Goal: Complete application form: Complete application form

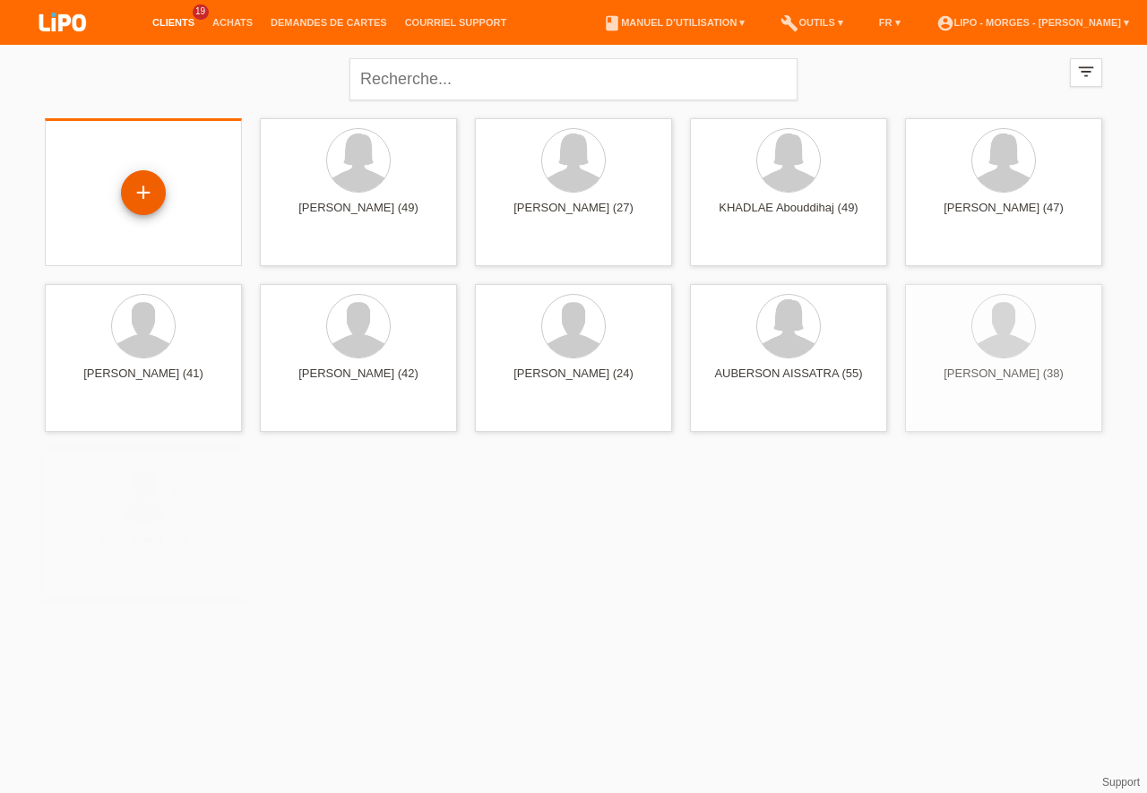
click at [148, 199] on div "+" at bounding box center [143, 192] width 45 height 45
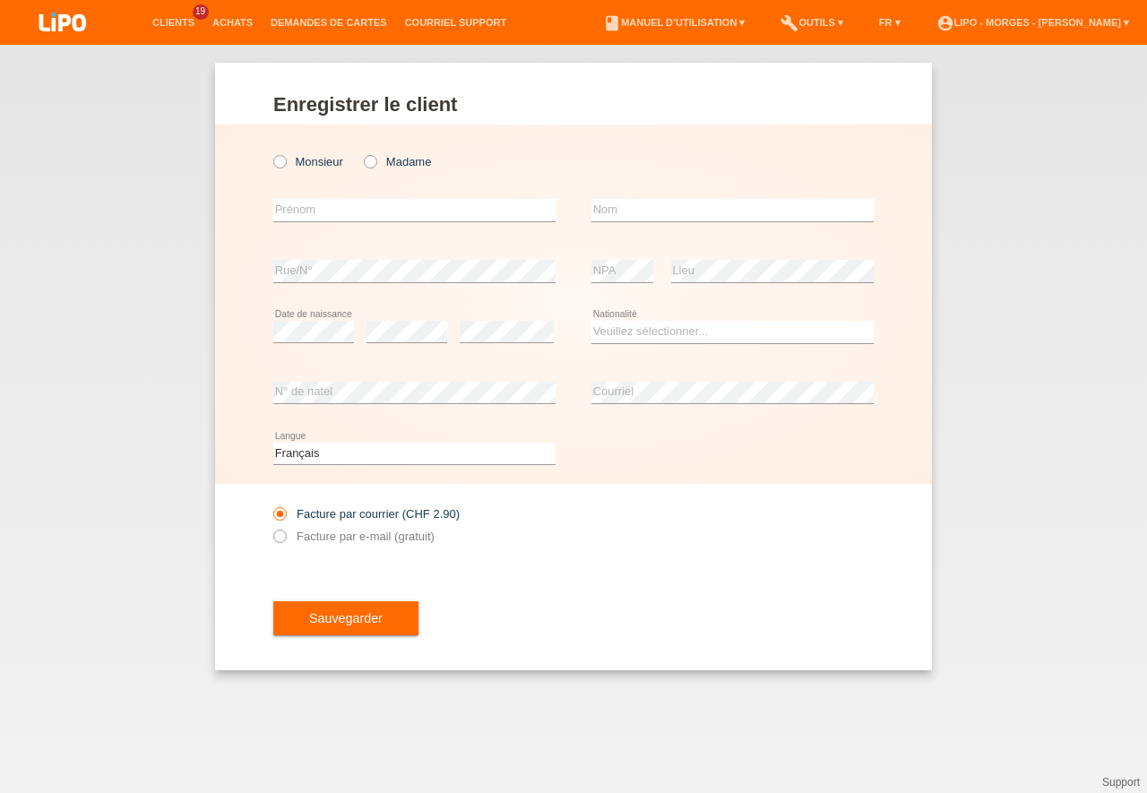
drag, startPoint x: 281, startPoint y: 160, endPoint x: 295, endPoint y: 205, distance: 47.6
click at [271, 152] on icon at bounding box center [271, 152] width 0 height 0
click at [277, 160] on input "Monsieur" at bounding box center [279, 161] width 12 height 12
radio input "true"
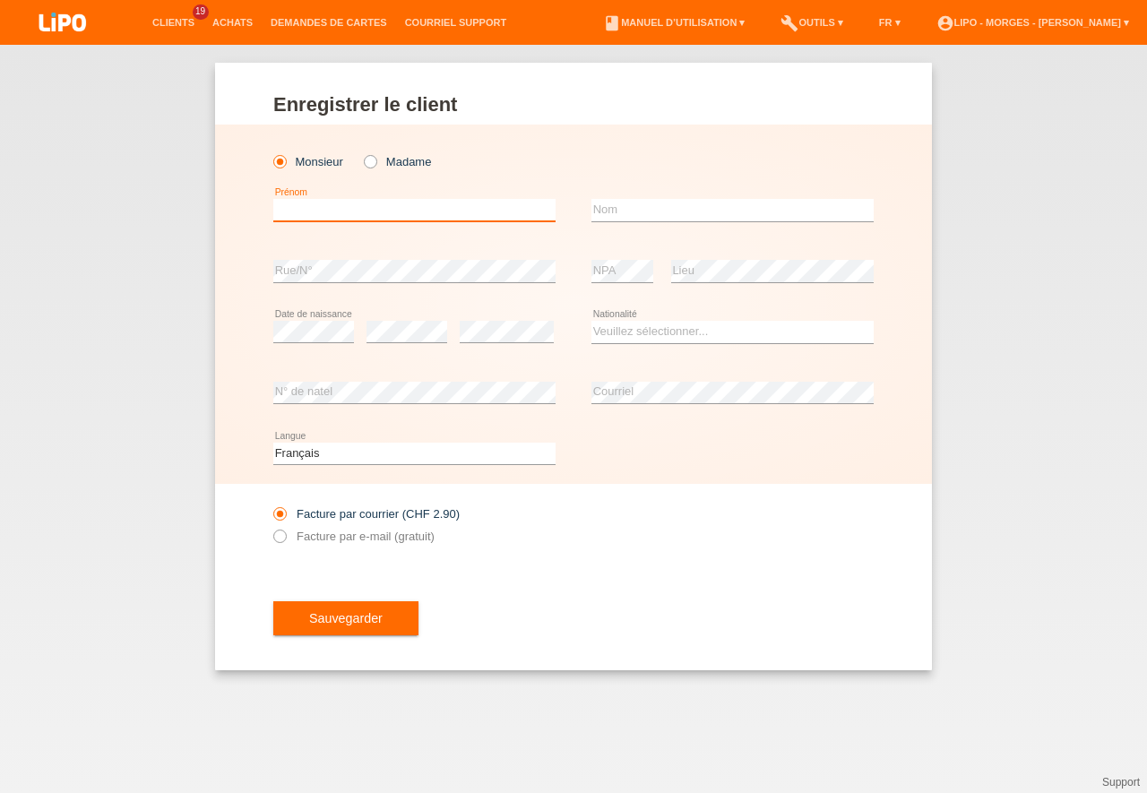
click at [300, 213] on input "text" at bounding box center [414, 210] width 282 height 22
type input "[PERSON_NAME]"
click at [635, 207] on input "text" at bounding box center [733, 210] width 282 height 22
type input "golaz"
drag, startPoint x: 600, startPoint y: 327, endPoint x: 609, endPoint y: 335, distance: 12.1
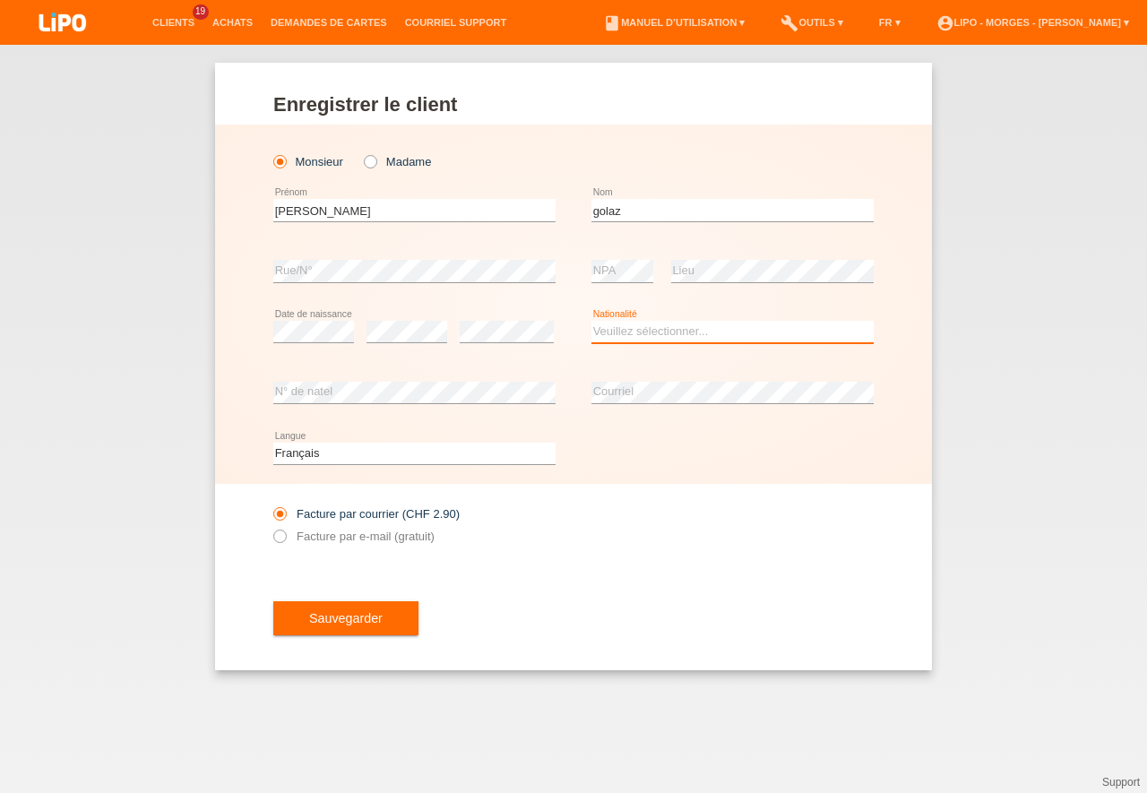
click at [592, 321] on select "Veuillez sélectionner... Suisse Allemagne Autriche Liechtenstein ------------ A…" at bounding box center [733, 332] width 282 height 22
select select "CH"
click at [0, 0] on option "Suisse" at bounding box center [0, 0] width 0 height 0
click at [273, 535] on input "Facture par e-mail (gratuit)" at bounding box center [279, 541] width 12 height 22
radio input "true"
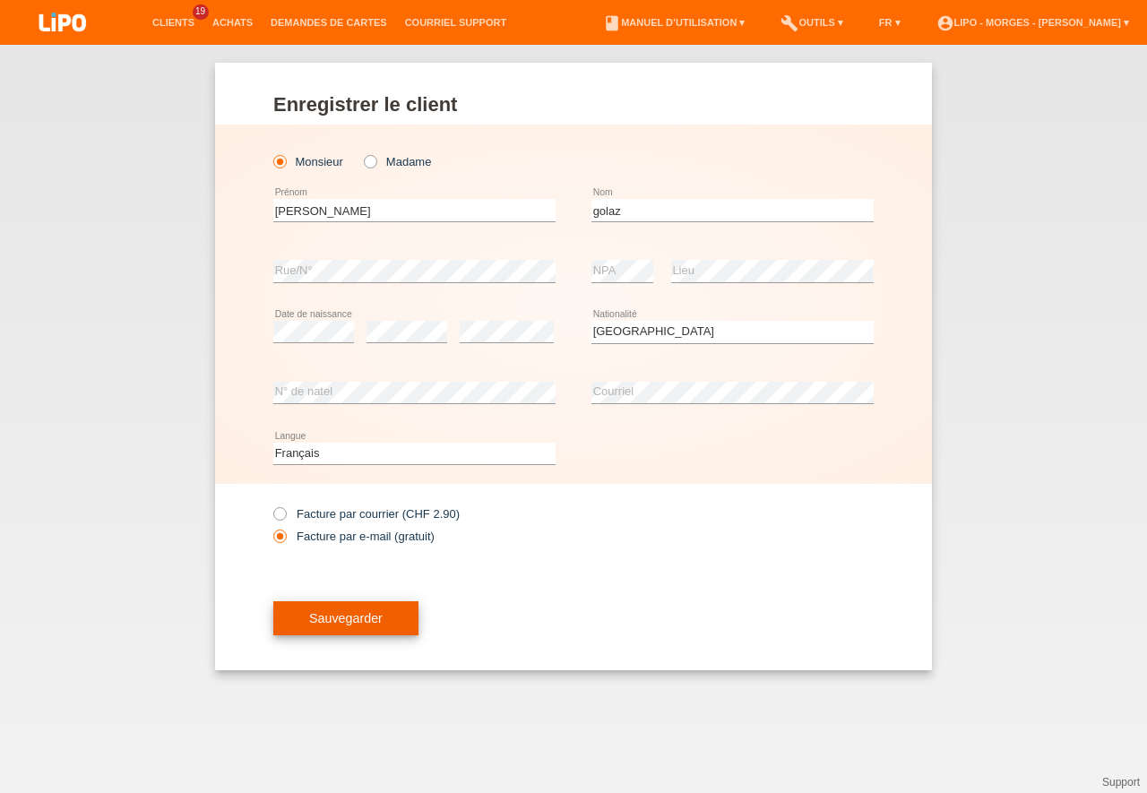
click at [344, 617] on span "Sauvegarder" at bounding box center [345, 618] width 73 height 14
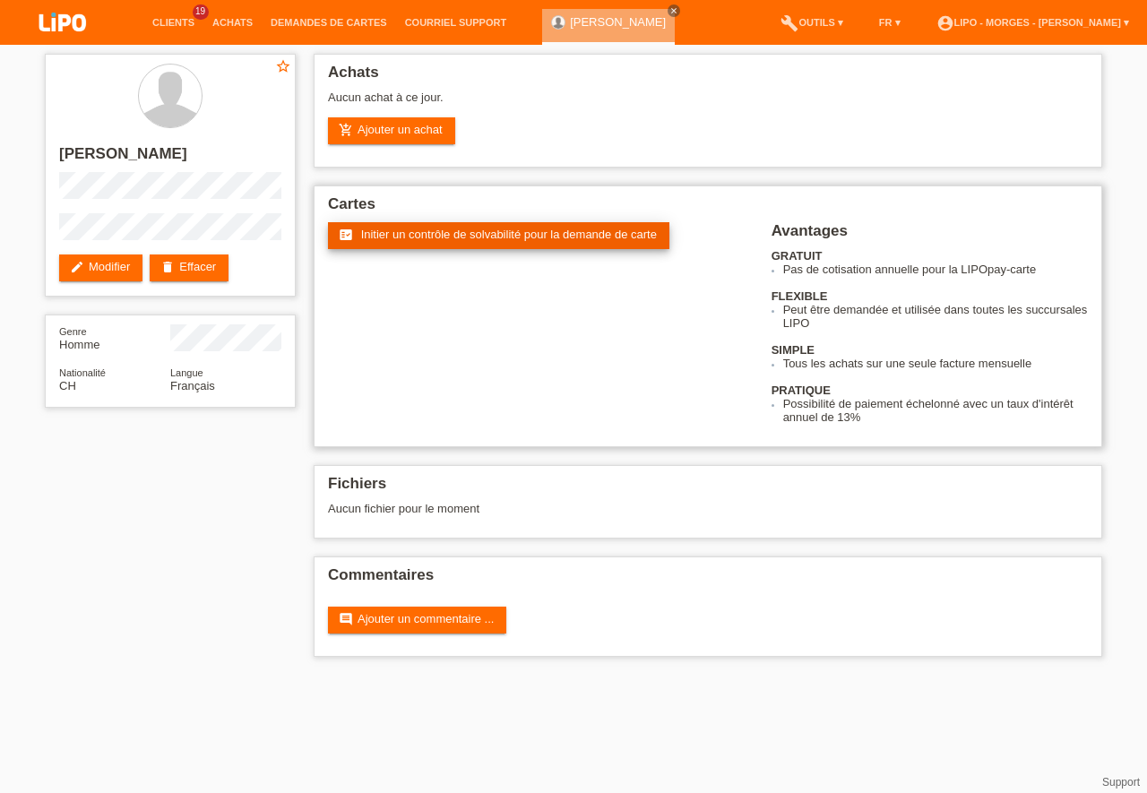
click at [526, 233] on span "Initier un contrôle de solvabilité pour la demande de carte" at bounding box center [509, 234] width 296 height 13
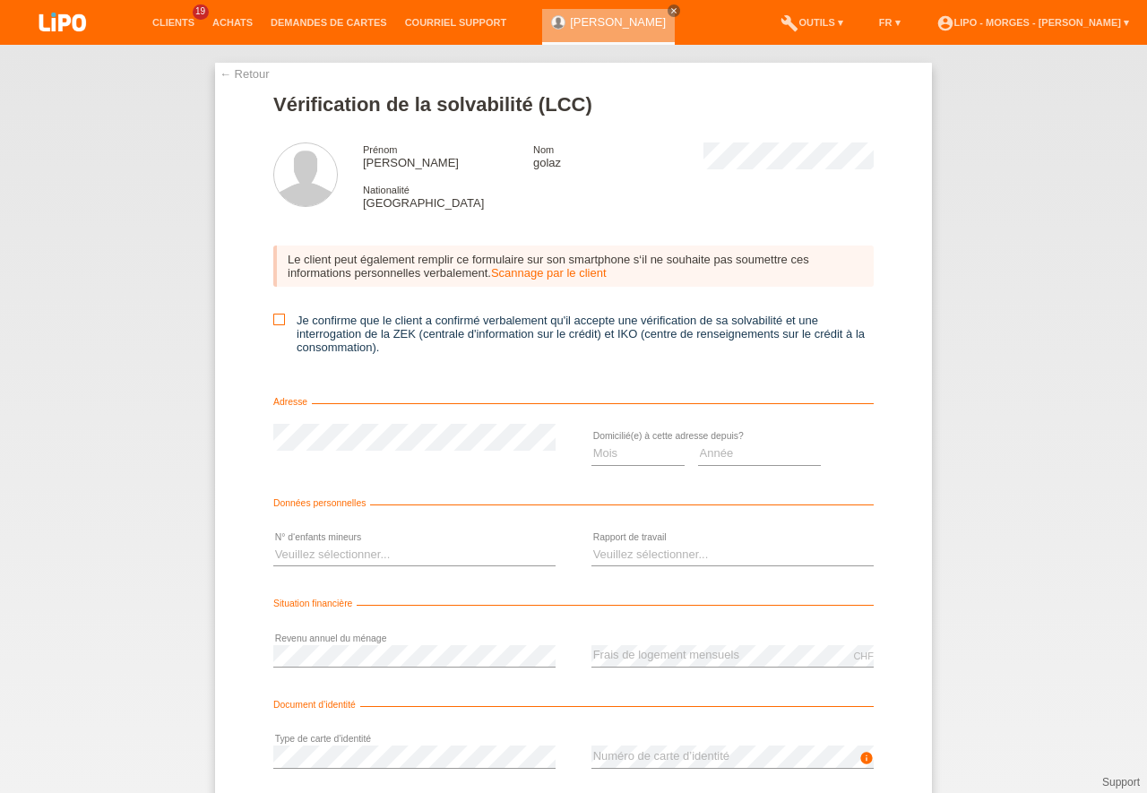
click at [276, 316] on icon at bounding box center [279, 320] width 12 height 12
click at [276, 316] on input "Je confirme que le client a confirmé verbalement qu'il accepte une vérification…" at bounding box center [279, 320] width 12 height 12
checkbox input "true"
click at [273, 544] on select "Veuillez sélectionner... 0 1 2 3 4 5 6 7 8 9" at bounding box center [414, 555] width 282 height 22
select select "1"
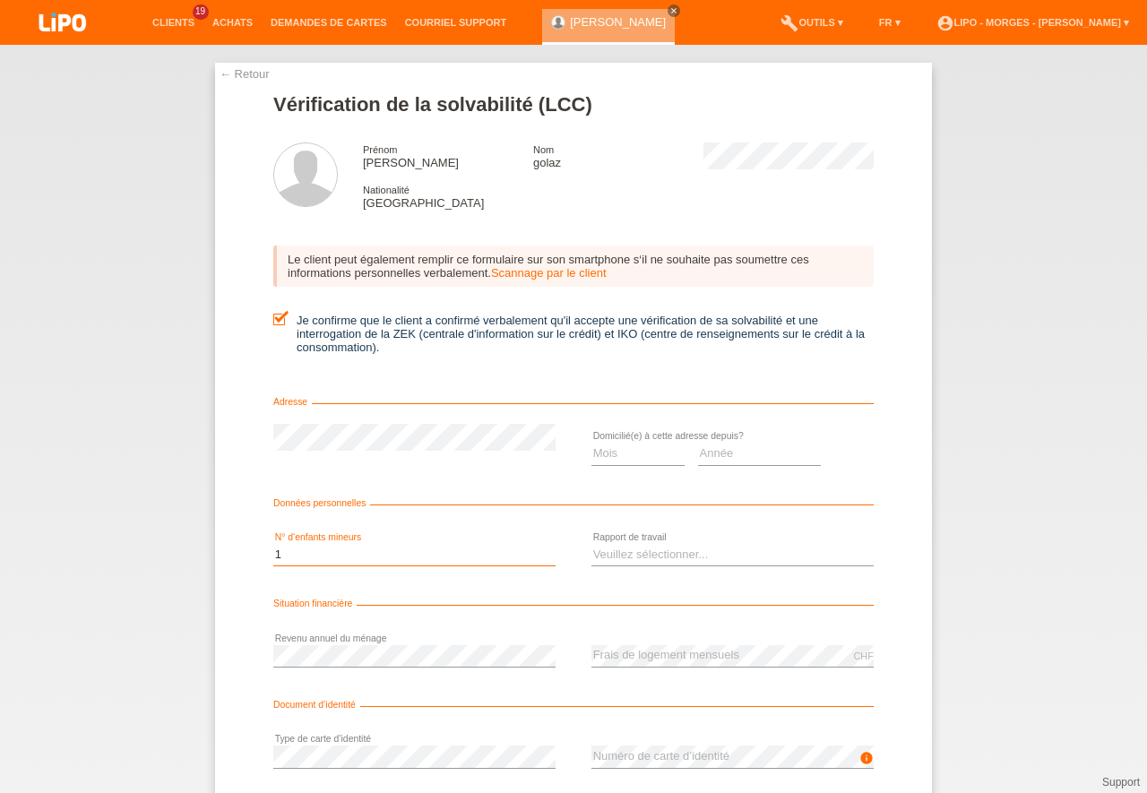
click at [0, 0] on option "1" at bounding box center [0, 0] width 0 height 0
click at [592, 443] on select "Mois 01 02 03 04 05 06 07 08 09 10" at bounding box center [638, 454] width 93 height 22
select select "06"
click at [0, 0] on option "06" at bounding box center [0, 0] width 0 height 0
click at [698, 443] on select "Année 2025 2024 2023 2022 2021 2020 2019 2018 2017 2016 2015 2014 2013 2012 201…" at bounding box center [760, 454] width 124 height 22
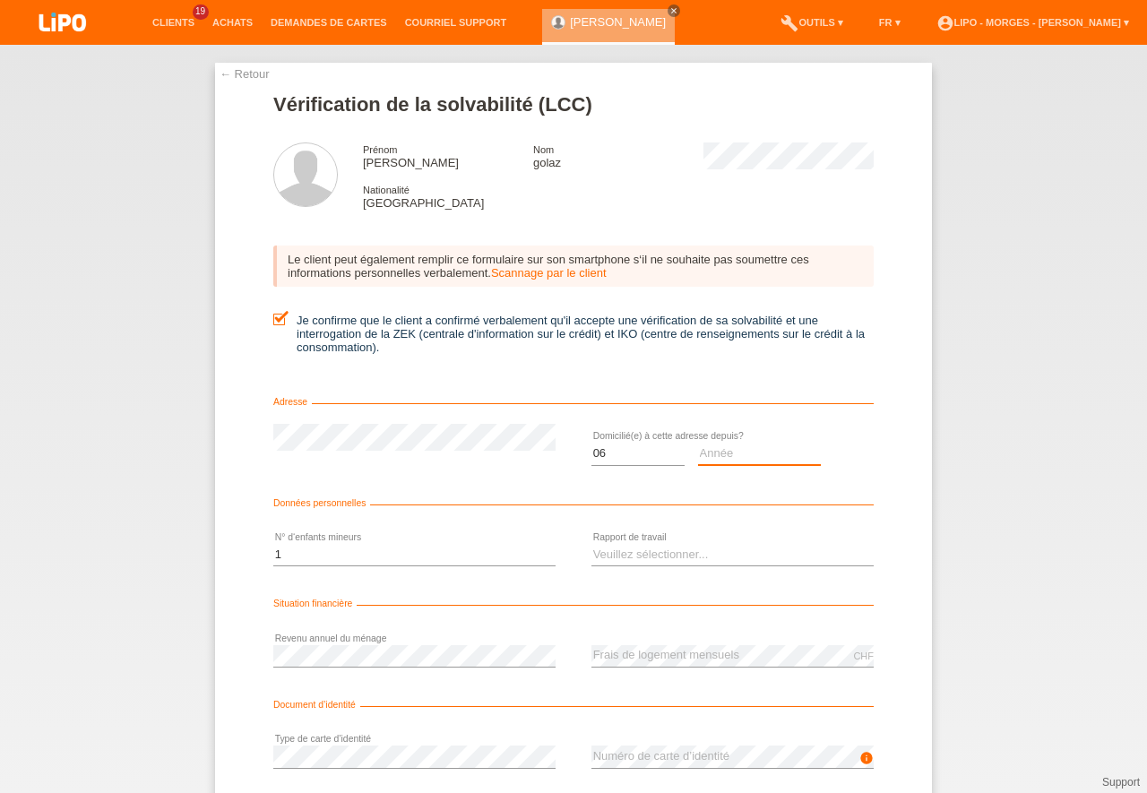
select select "1999"
click at [0, 0] on option "1999" at bounding box center [0, 0] width 0 height 0
click at [246, 72] on link "← Retour" at bounding box center [245, 73] width 50 height 13
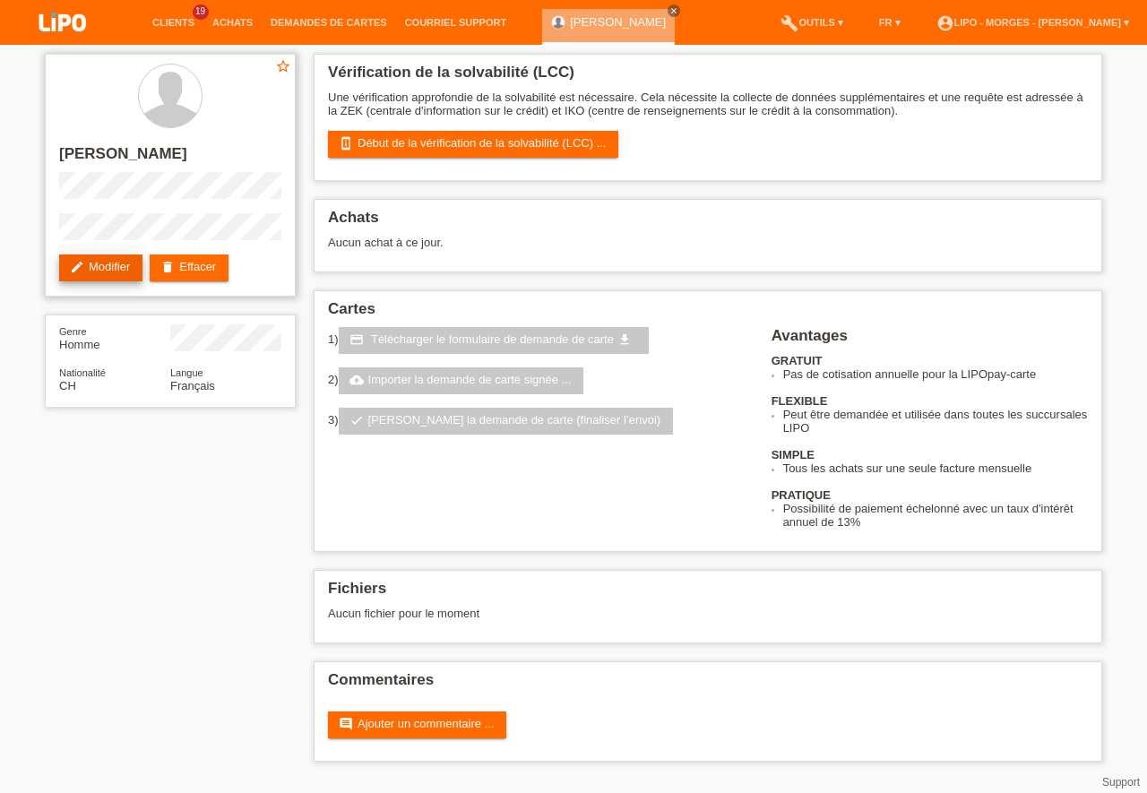
click at [128, 264] on link "edit Modifier" at bounding box center [100, 268] width 83 height 27
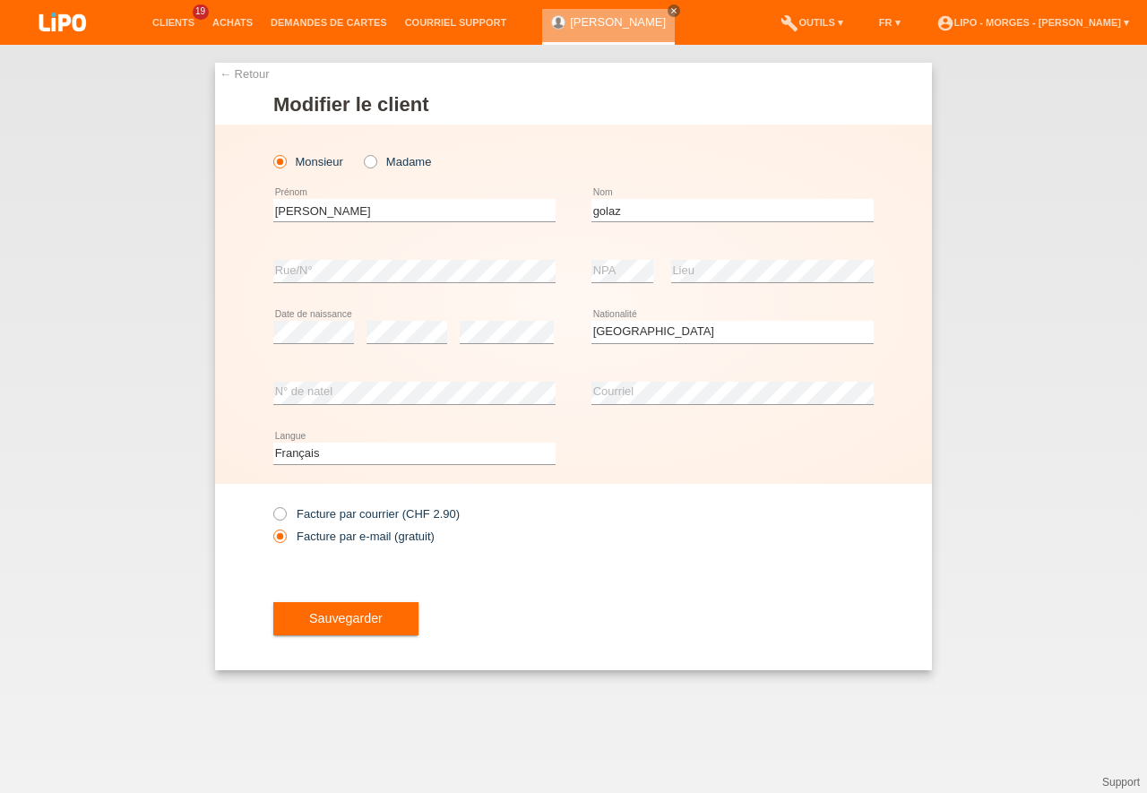
select select "CH"
click at [329, 610] on button "Sauvegarder" at bounding box center [345, 618] width 145 height 34
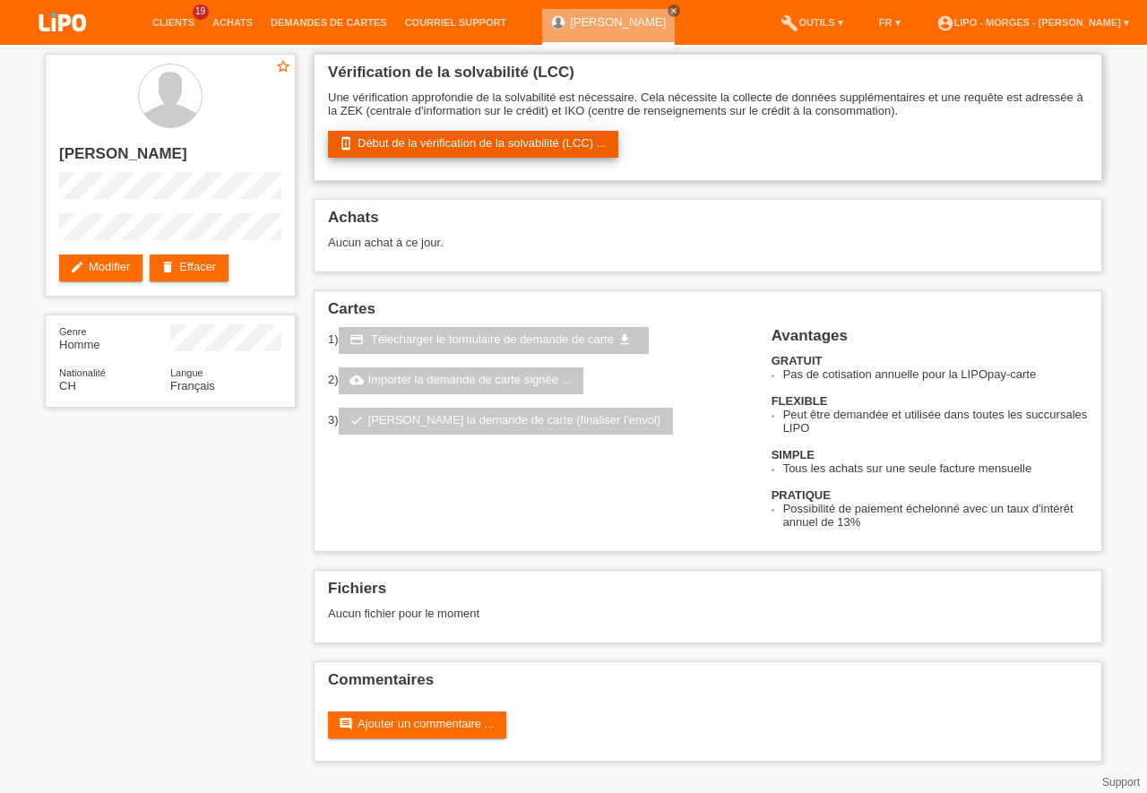
click at [465, 146] on link "perm_device_information Début de la vérification de la solvabilité (LCC) ..." at bounding box center [473, 144] width 290 height 27
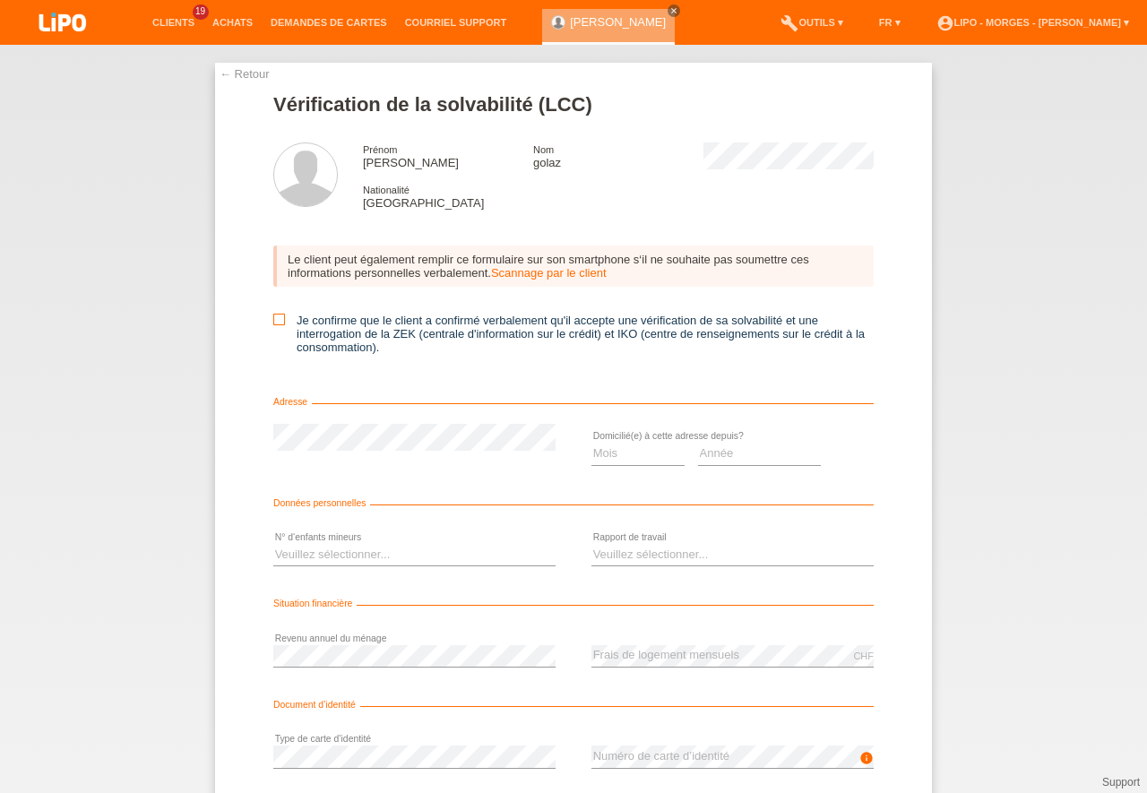
click at [274, 315] on icon at bounding box center [279, 320] width 12 height 12
click at [274, 315] on input "Je confirme que le client a confirmé verbalement qu'il accepte une vérification…" at bounding box center [279, 320] width 12 height 12
checkbox input "true"
click at [592, 443] on select "Mois 01 02 03 04 05 06 07 08 09 10" at bounding box center [638, 454] width 93 height 22
click at [0, 0] on option "05" at bounding box center [0, 0] width 0 height 0
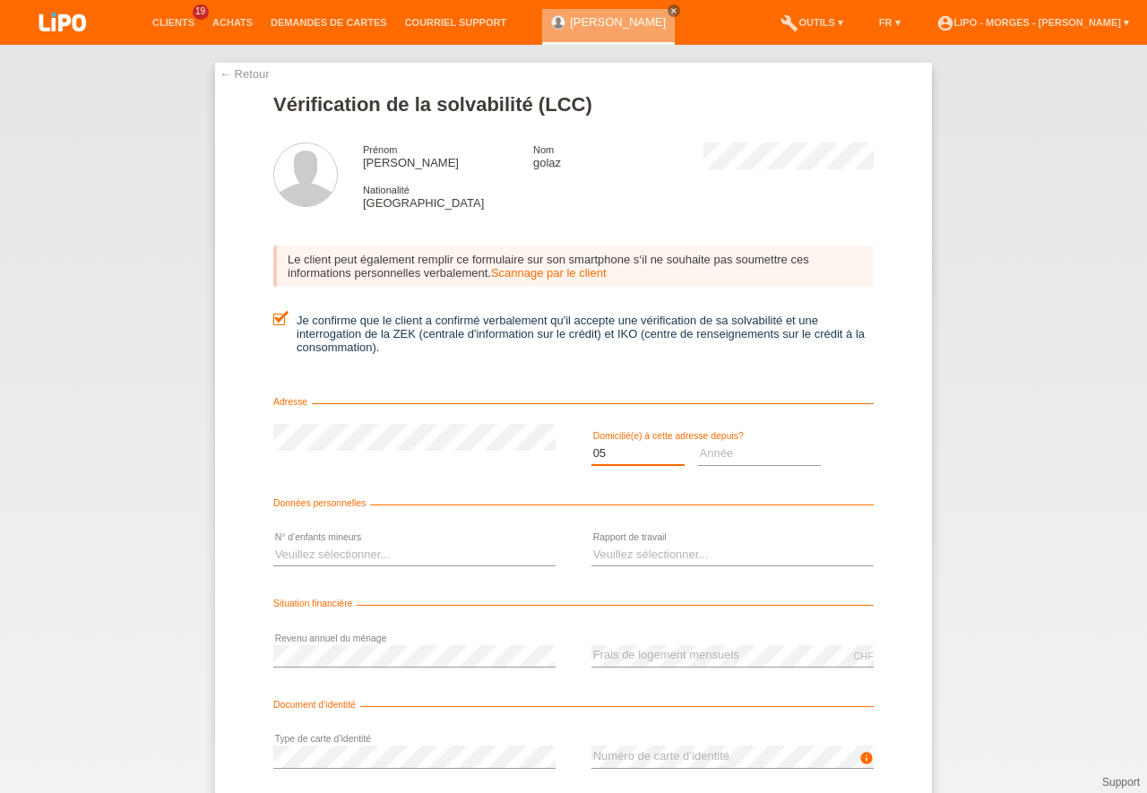
click at [592, 443] on select "Mois 01 02 03 04 05 06 07 08 09 10" at bounding box center [638, 454] width 93 height 22
click at [0, 0] on option "06" at bounding box center [0, 0] width 0 height 0
click at [592, 443] on select "Mois 01 02 03 04 05 06 07 08 09 10" at bounding box center [638, 454] width 93 height 22
select select "10"
click at [0, 0] on option "10" at bounding box center [0, 0] width 0 height 0
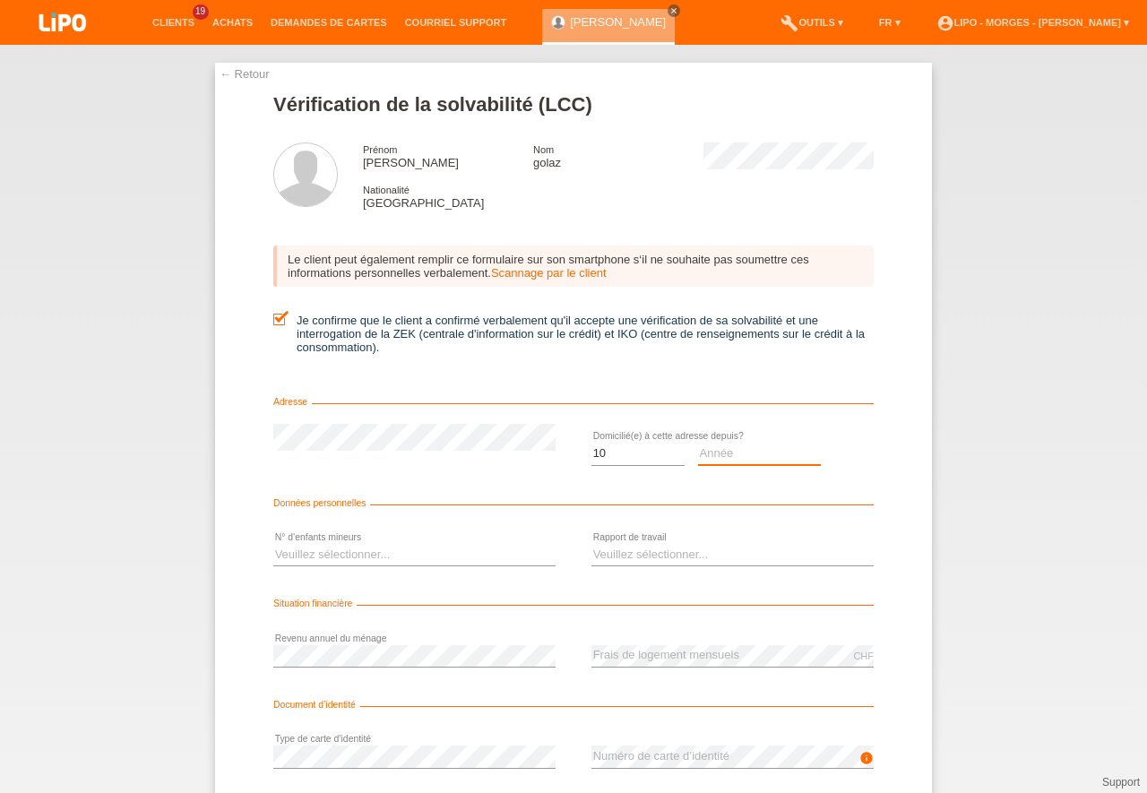
click at [698, 443] on select "Année 2025 2024 2023 2022 2021 2020 2019 2018 2017 2016 2015 2014 2013 2012 201…" at bounding box center [760, 454] width 124 height 22
select select "1999"
click at [0, 0] on option "1999" at bounding box center [0, 0] width 0 height 0
click at [273, 544] on select "Veuillez sélectionner... 0 1 2 3 4 5 6 7 8 9" at bounding box center [414, 555] width 282 height 22
select select "1"
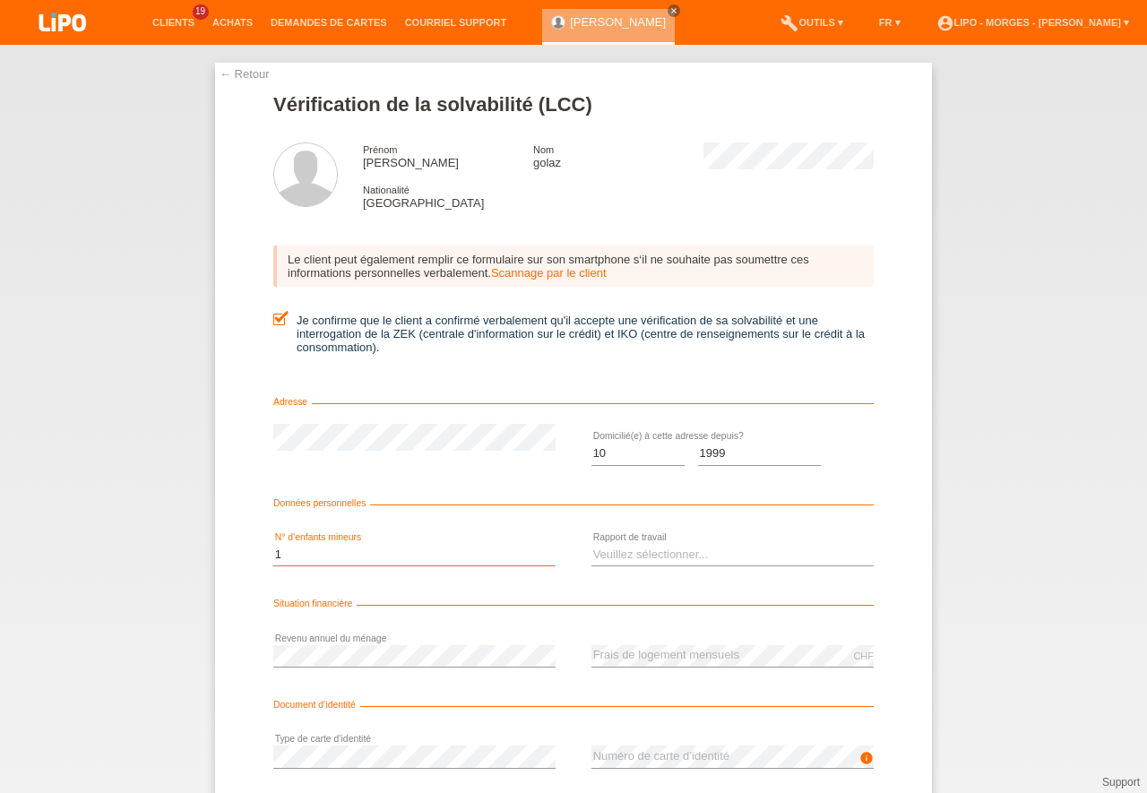
click at [0, 0] on option "1" at bounding box center [0, 0] width 0 height 0
click at [592, 544] on select "Veuillez sélectionner... A durée indéterminée A durée déterminée Apprenti/étudi…" at bounding box center [733, 555] width 282 height 22
select select "UNLIMITED"
click at [0, 0] on option "A durée indéterminée" at bounding box center [0, 0] width 0 height 0
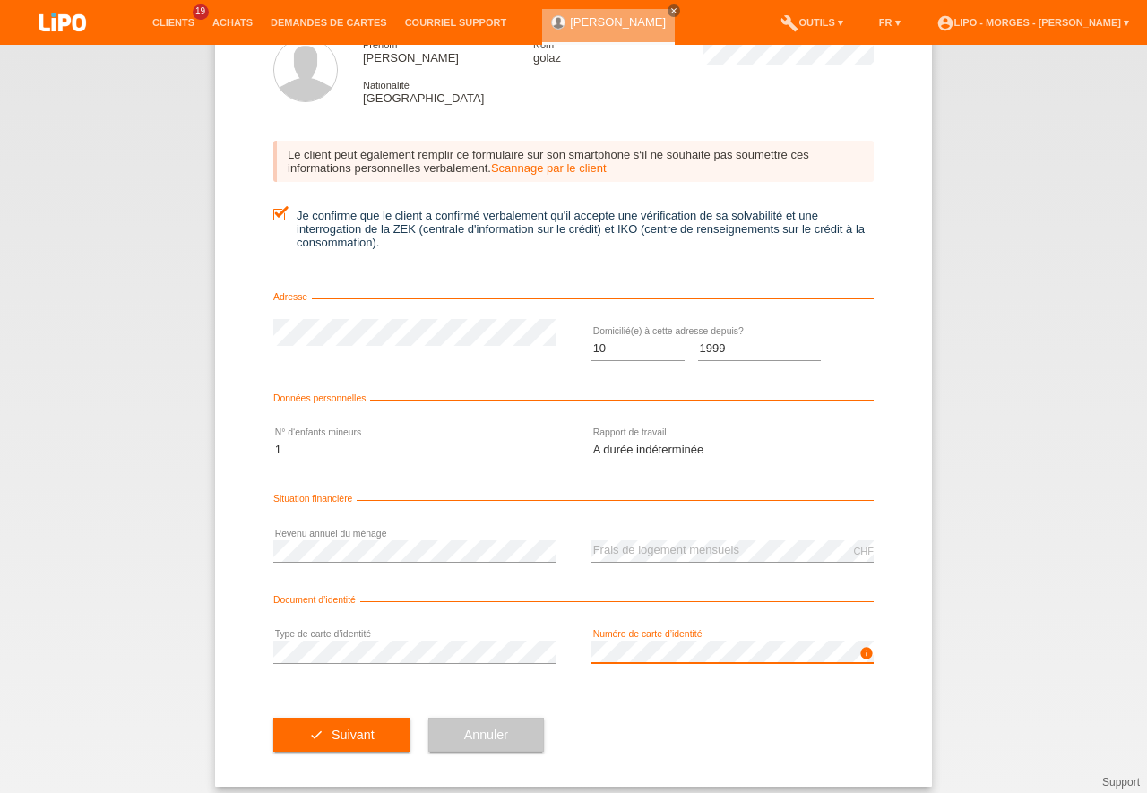
scroll to position [117, 0]
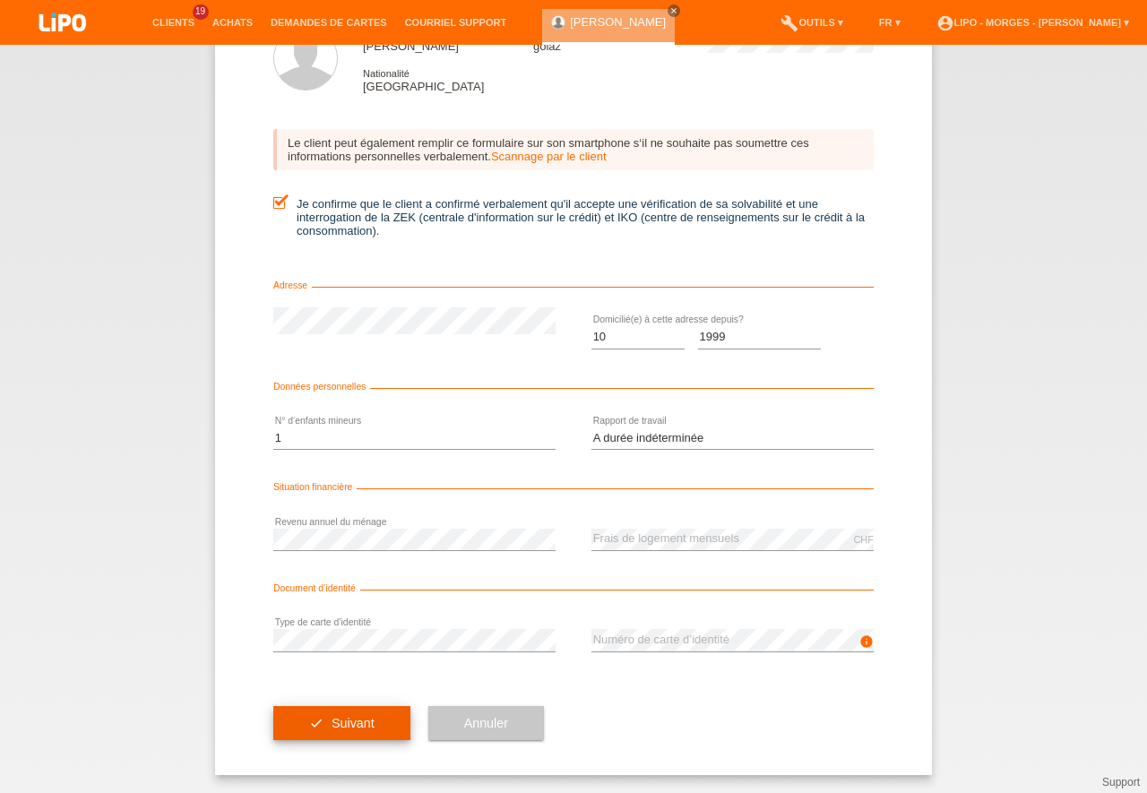
click at [354, 721] on span "Suivant" at bounding box center [353, 723] width 43 height 14
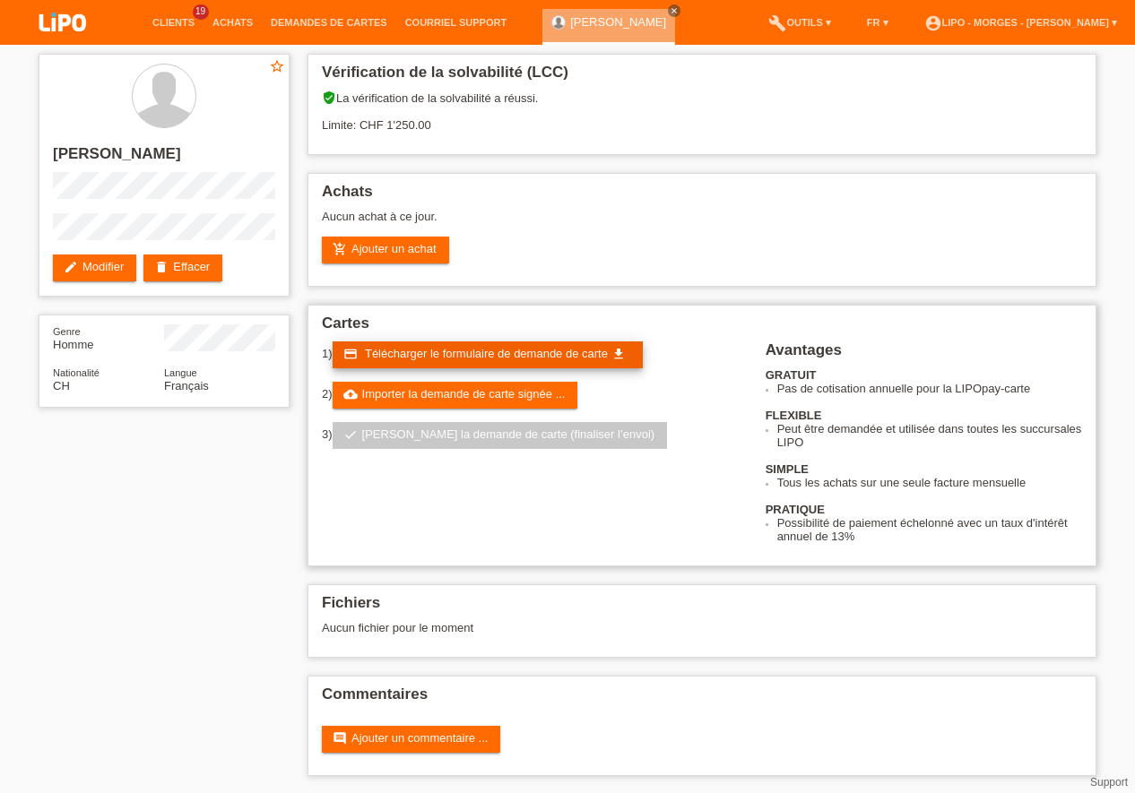
click at [443, 351] on span "Télécharger le formulaire de demande de carte" at bounding box center [486, 353] width 243 height 13
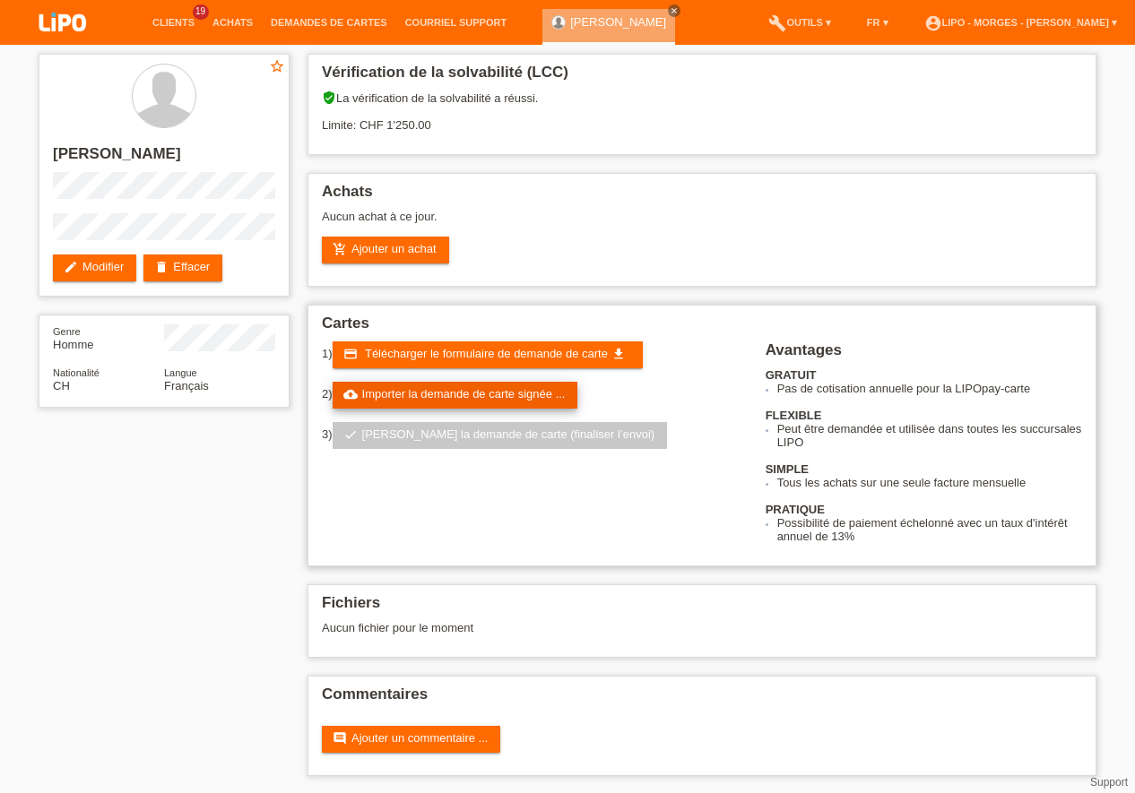
click at [508, 403] on link "cloud_upload Importer la demande de carte signée ..." at bounding box center [456, 395] width 246 height 27
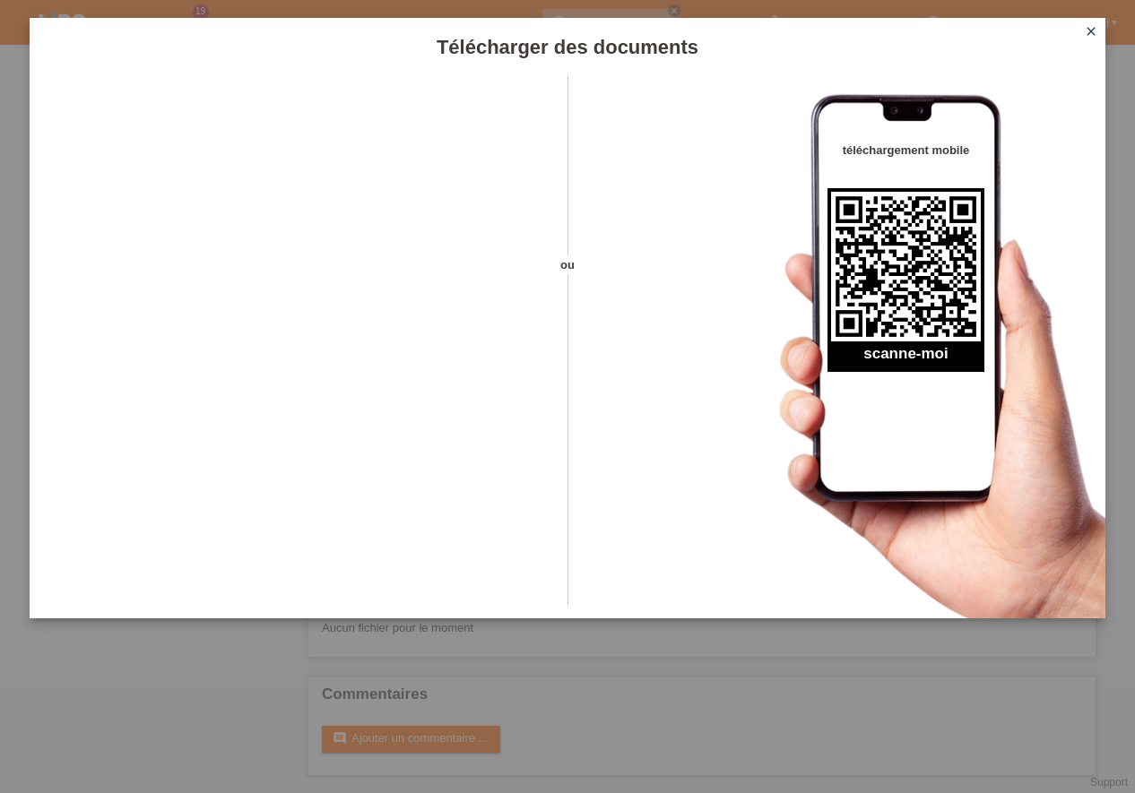
click at [1091, 30] on icon "close" at bounding box center [1091, 31] width 14 height 14
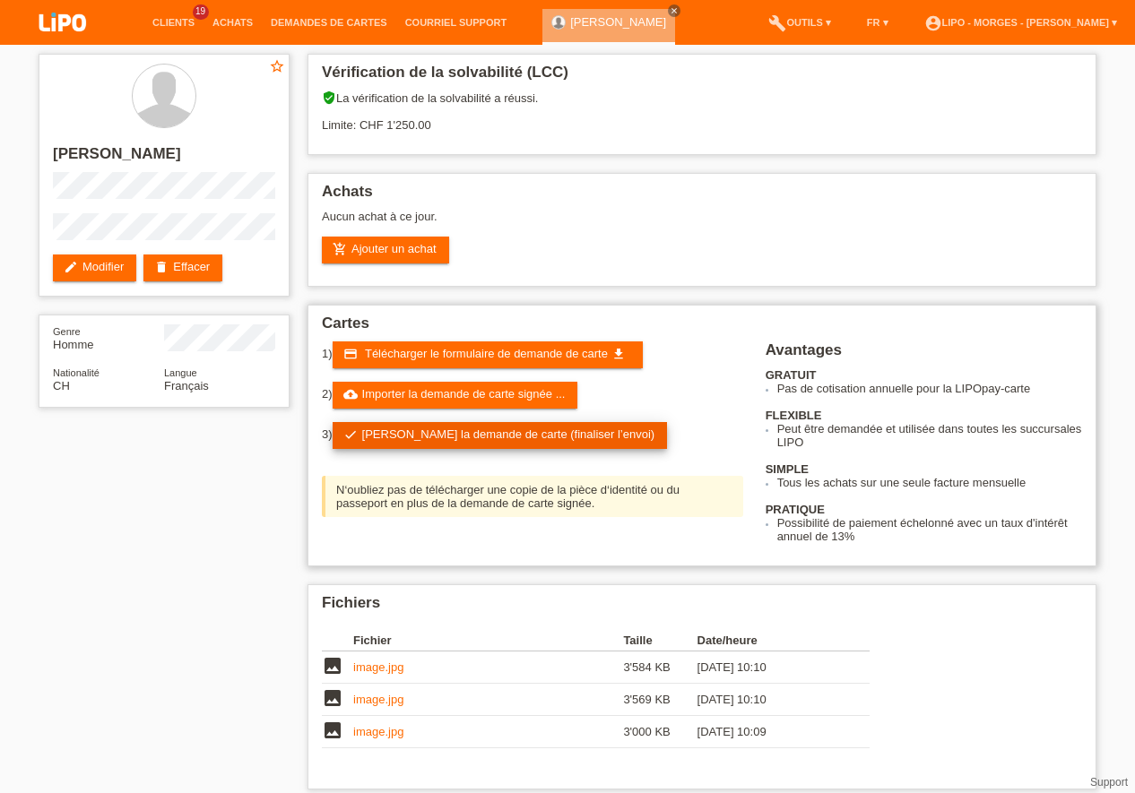
click at [499, 435] on link "check Soumettre la demande de carte (finaliser l’envoi)" at bounding box center [500, 435] width 335 height 27
